Goal: Task Accomplishment & Management: Use online tool/utility

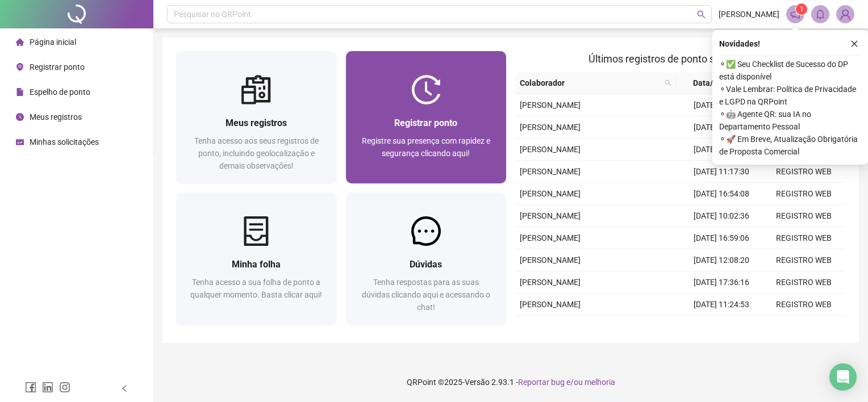
click at [420, 115] on div "Registrar ponto Registre sua presença com rapidez e segurança clicando aqui!" at bounding box center [426, 144] width 161 height 79
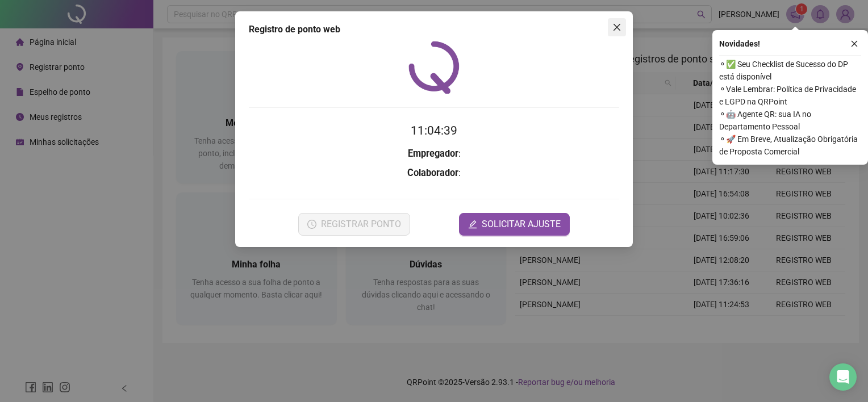
click at [616, 26] on icon "close" at bounding box center [616, 27] width 9 height 9
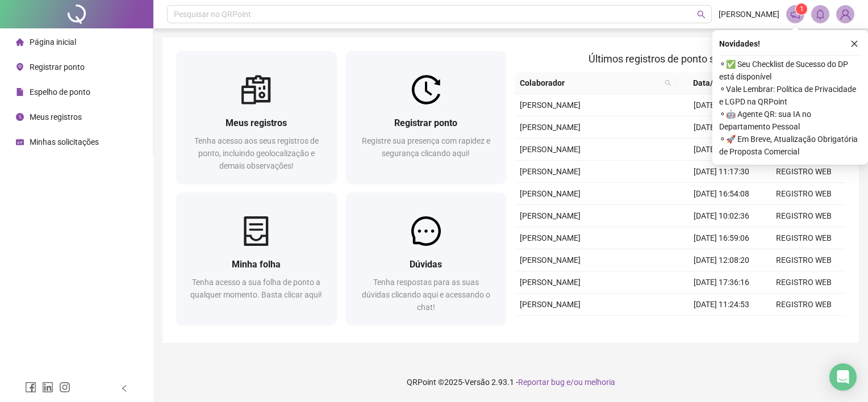
click at [854, 44] on icon "close" at bounding box center [854, 44] width 6 height 6
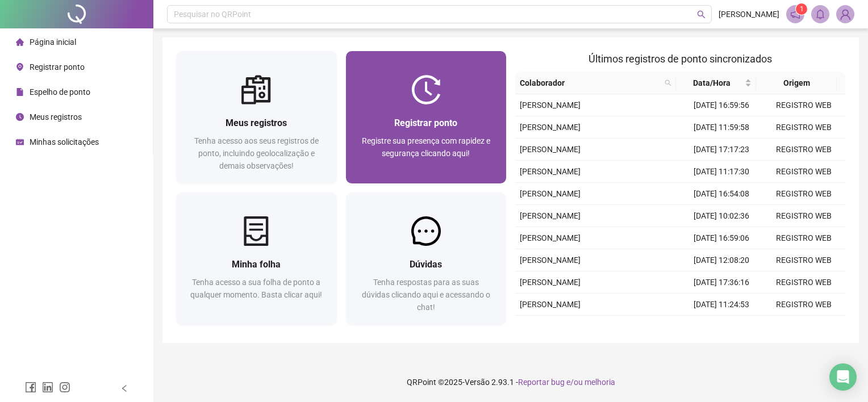
click at [457, 112] on div "Registrar ponto Registre sua presença com rapidez e segurança clicando aqui!" at bounding box center [426, 144] width 161 height 79
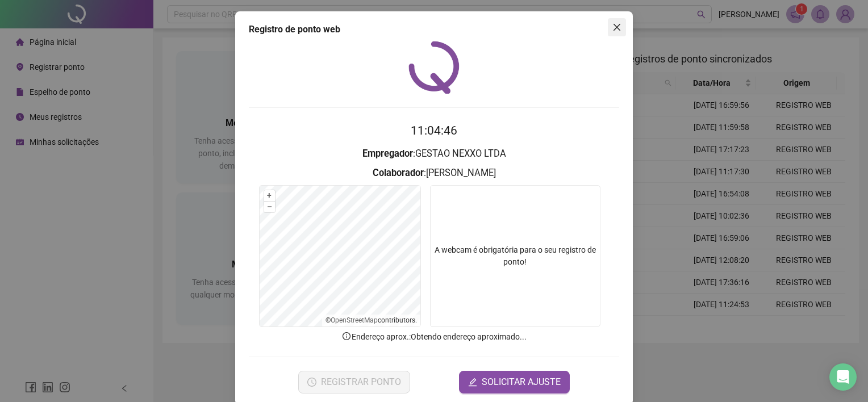
click at [608, 31] on span "Close" at bounding box center [617, 27] width 18 height 9
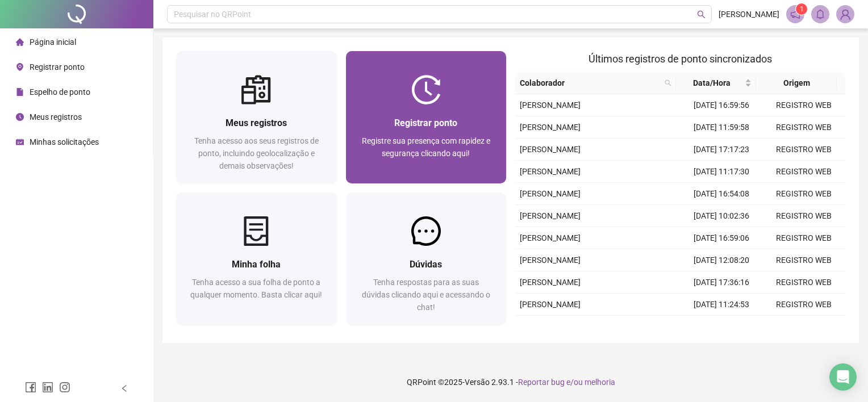
click at [443, 124] on span "Registrar ponto" at bounding box center [425, 123] width 63 height 11
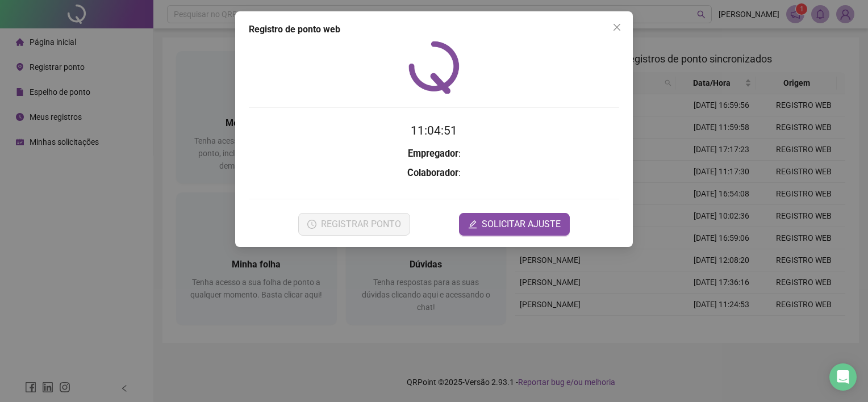
click at [623, 27] on span "Close" at bounding box center [617, 27] width 18 height 9
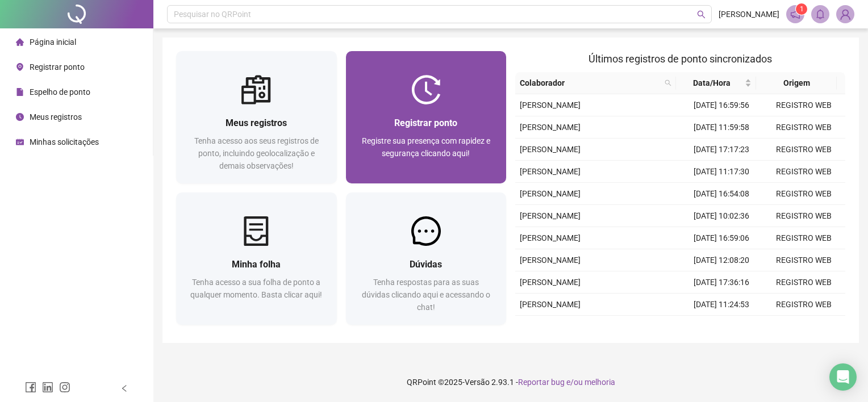
click at [437, 101] on img at bounding box center [426, 90] width 30 height 30
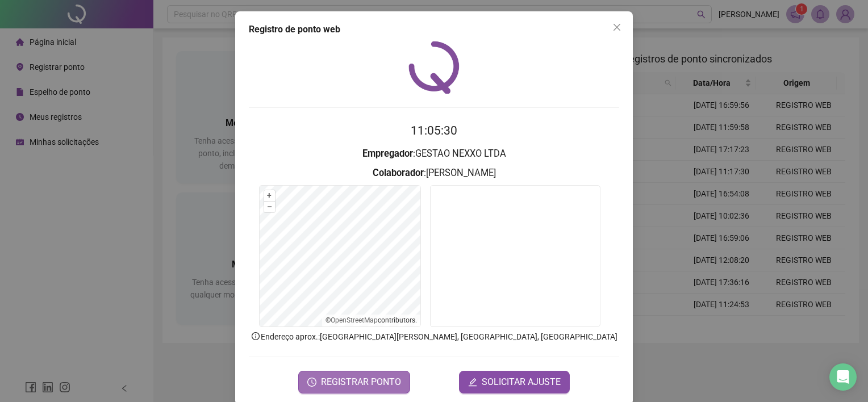
click at [379, 386] on span "REGISTRAR PONTO" at bounding box center [361, 382] width 80 height 14
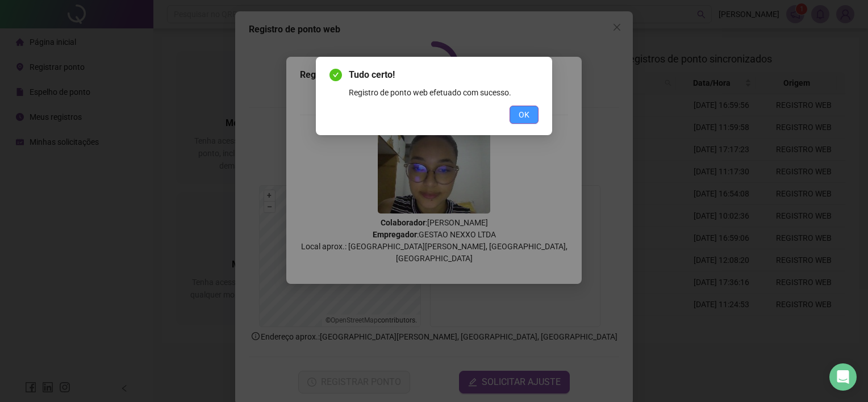
click at [527, 115] on span "OK" at bounding box center [524, 114] width 11 height 12
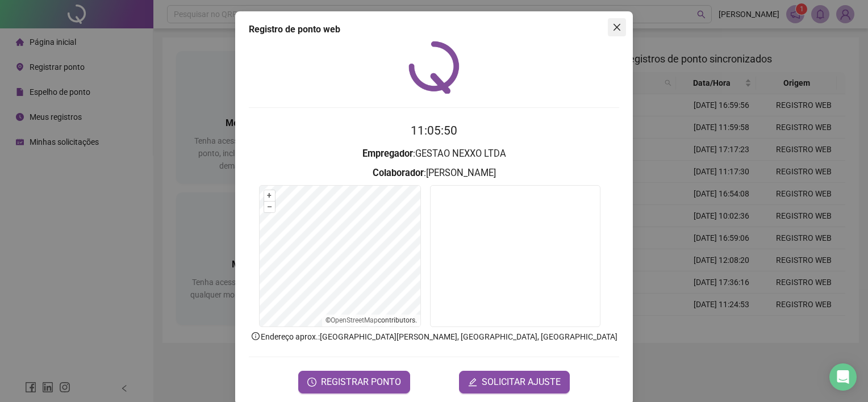
click at [611, 34] on button "Close" at bounding box center [617, 27] width 18 height 18
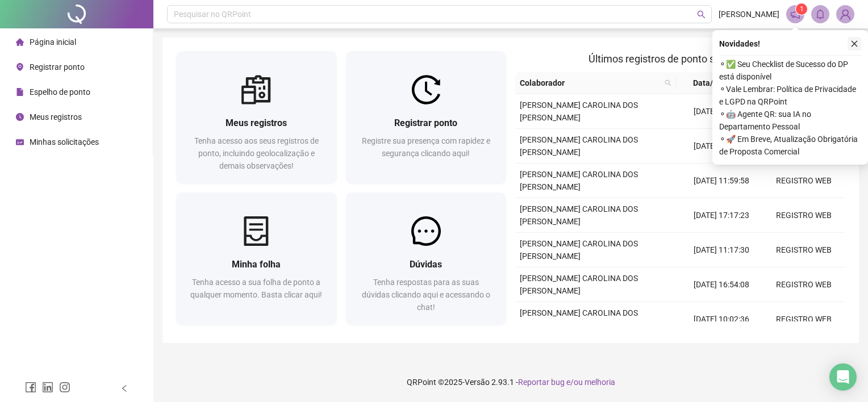
click at [856, 46] on icon "close" at bounding box center [854, 44] width 8 height 8
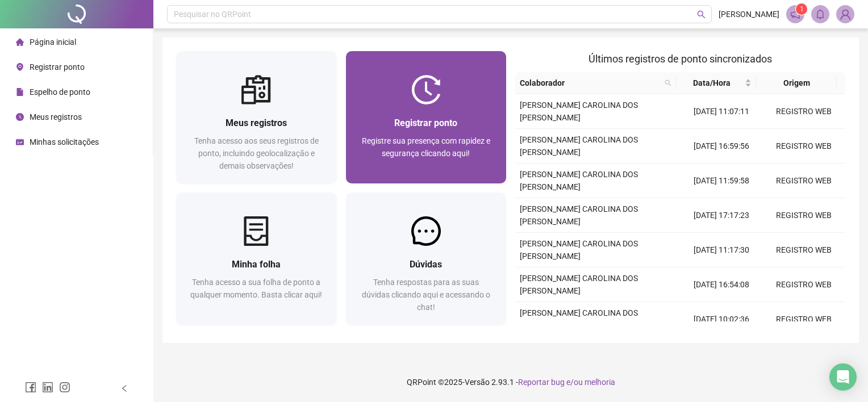
click at [410, 106] on div "Registrar ponto Registre sua presença com rapidez e segurança clicando aqui!" at bounding box center [426, 144] width 161 height 79
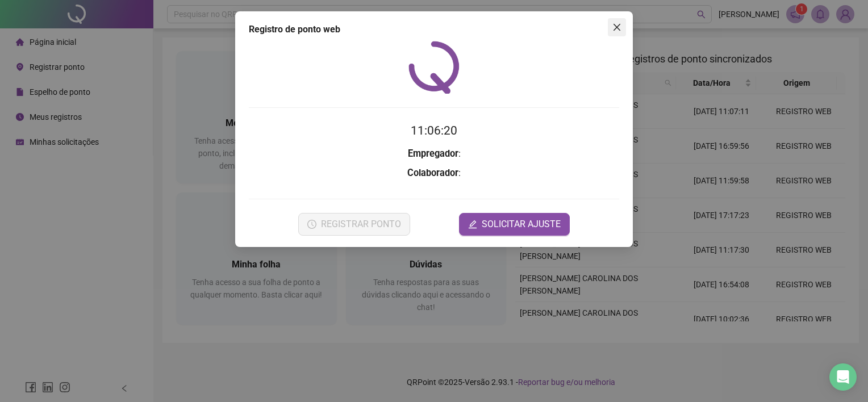
click at [610, 30] on span "Close" at bounding box center [617, 27] width 18 height 9
